Goal: Task Accomplishment & Management: Use online tool/utility

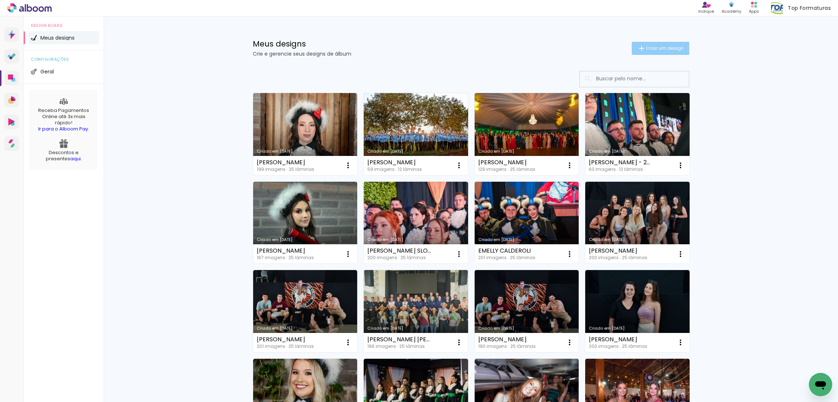
click at [664, 49] on span "Criar um design" at bounding box center [665, 48] width 38 height 5
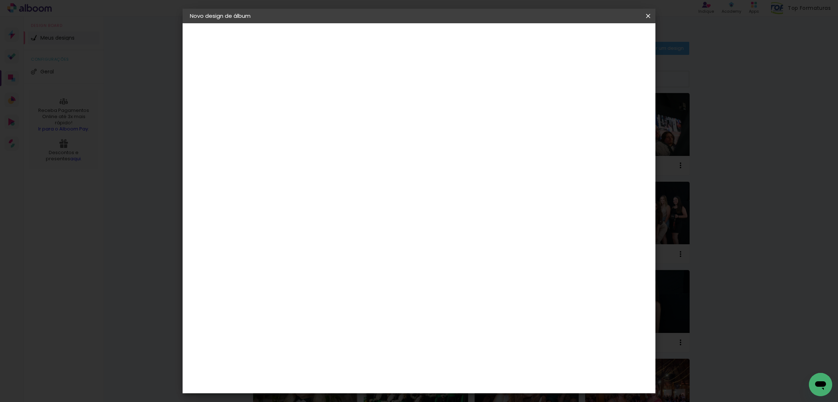
click at [309, 94] on input at bounding box center [309, 97] width 0 height 11
click at [309, 103] on input at bounding box center [309, 97] width 0 height 11
type input "[PERSON_NAME]"
type paper-input "[PERSON_NAME]"
click at [384, 42] on paper-button "Avançar" at bounding box center [366, 38] width 36 height 12
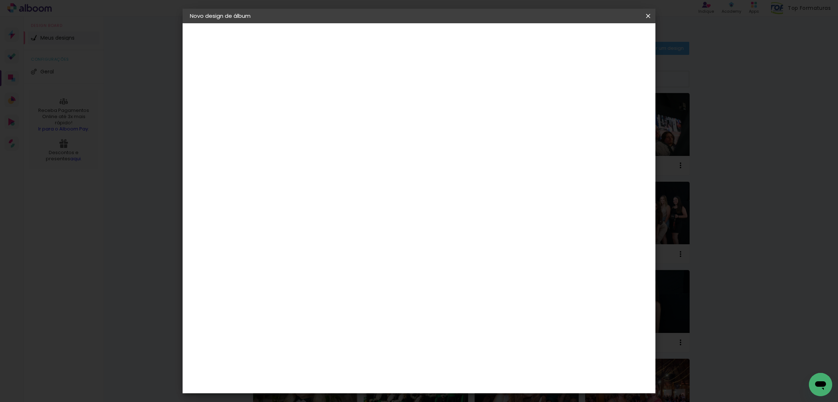
click at [441, 42] on paper-button "Avançar" at bounding box center [423, 38] width 36 height 12
click at [358, 396] on span "30 × 30" at bounding box center [341, 405] width 34 height 19
click at [0, 0] on slot "Avançar" at bounding box center [0, 0] width 0 height 0
click at [595, 83] on div "mm Mostrar sangria" at bounding box center [447, 79] width 319 height 16
click at [0, 0] on slot "Mostrar sangria" at bounding box center [0, 0] width 0 height 0
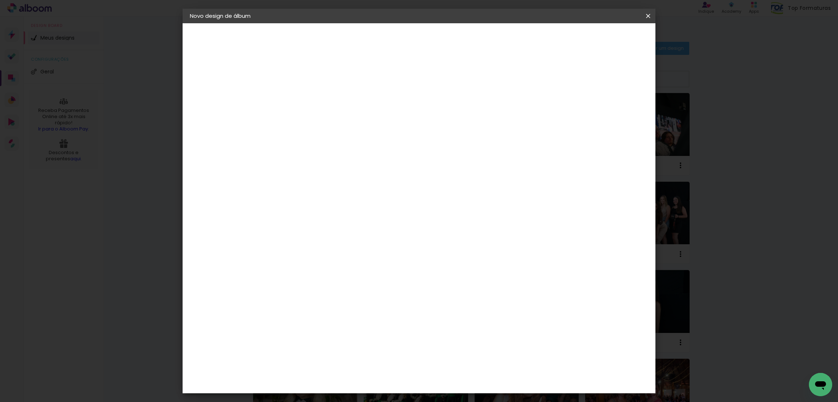
type paper-checkbox "on"
click at [600, 37] on span "Iniciar design" at bounding box center [583, 38] width 33 height 5
